Goal: Find specific page/section: Find specific page/section

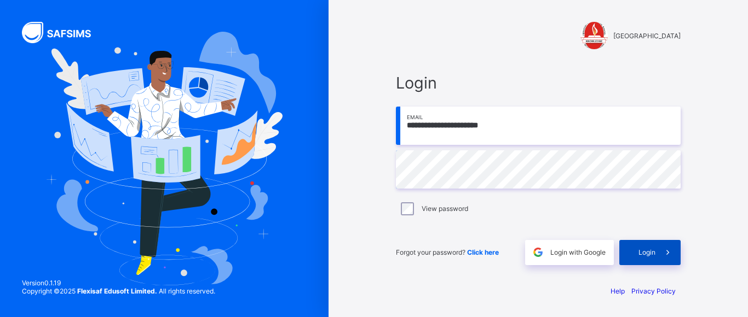
click at [662, 248] on icon at bounding box center [667, 252] width 11 height 10
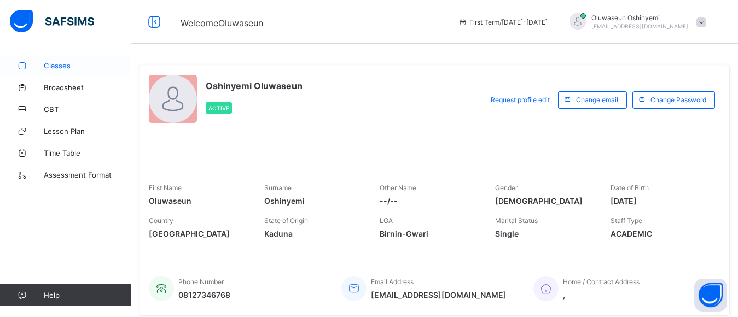
click at [52, 67] on span "Classes" at bounding box center [88, 65] width 88 height 9
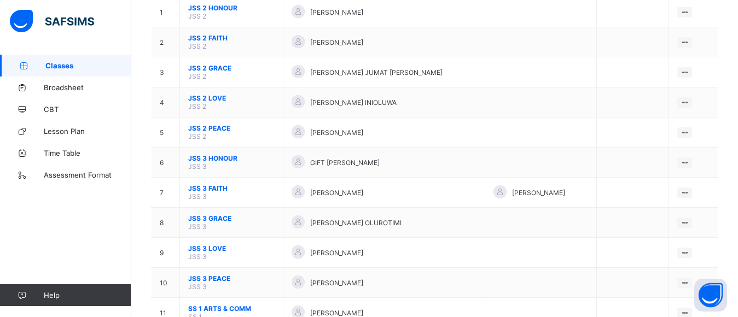
scroll to position [141, 0]
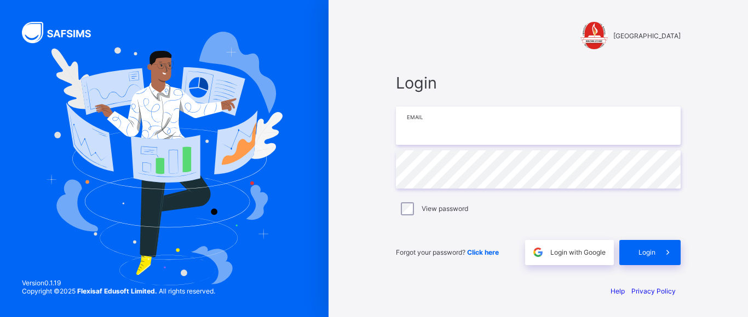
type input "**********"
